Goal: Ask a question

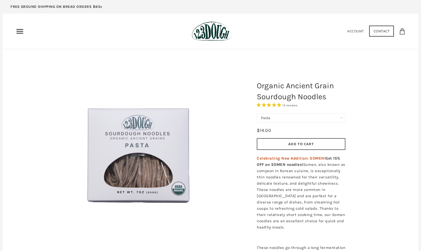
click at [20, 31] on icon "Primary" at bounding box center [20, 31] width 8 height 8
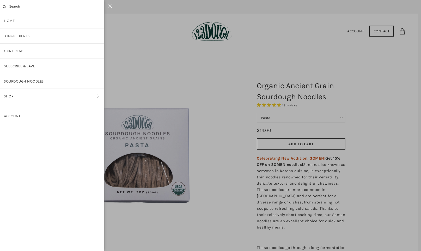
click at [23, 35] on link "3 Ingredients" at bounding box center [52, 35] width 104 height 15
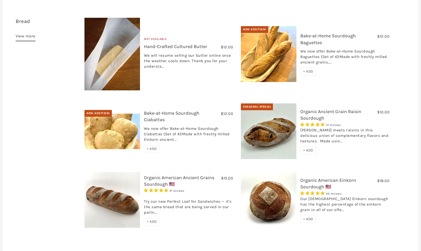
scroll to position [174, 0]
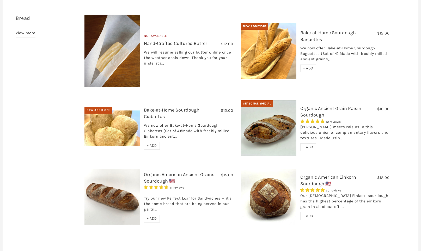
click at [152, 107] on link "Bake-at-Home Sourdough Ciabattas" at bounding box center [172, 113] width 56 height 12
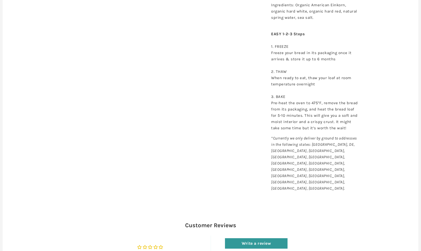
scroll to position [261, 0]
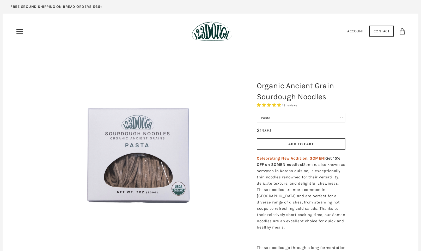
click at [384, 32] on link "Contact" at bounding box center [381, 31] width 25 height 11
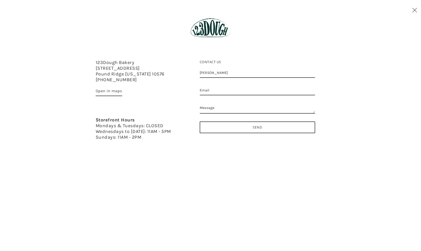
type input "Karen"
type input "dfwshea@gmail.com"
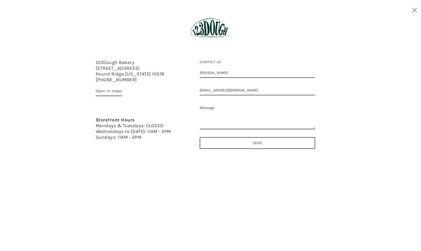
click at [230, 107] on textarea "Message" at bounding box center [257, 116] width 115 height 26
type textarea "H"
